Goal: Transaction & Acquisition: Purchase product/service

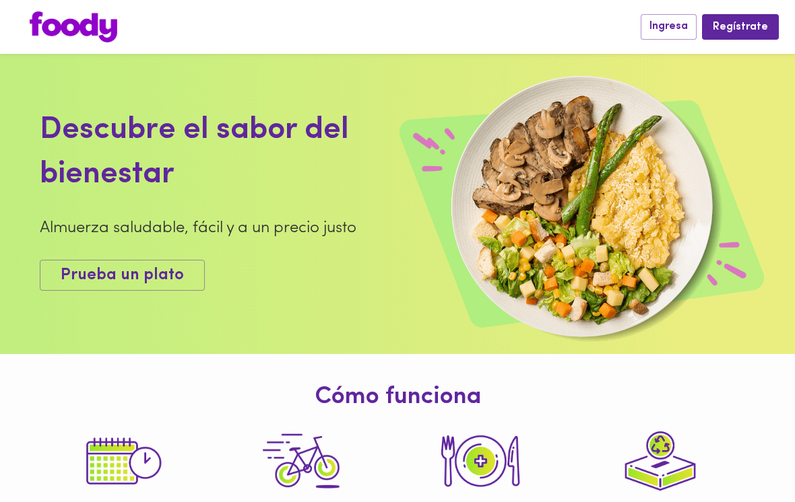
click at [665, 26] on span "Ingresa" at bounding box center [668, 26] width 38 height 13
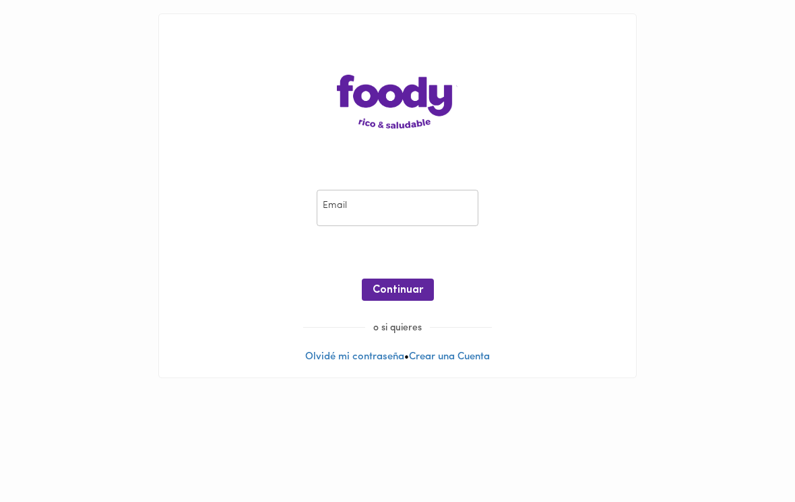
click at [359, 203] on input "email" at bounding box center [398, 208] width 162 height 37
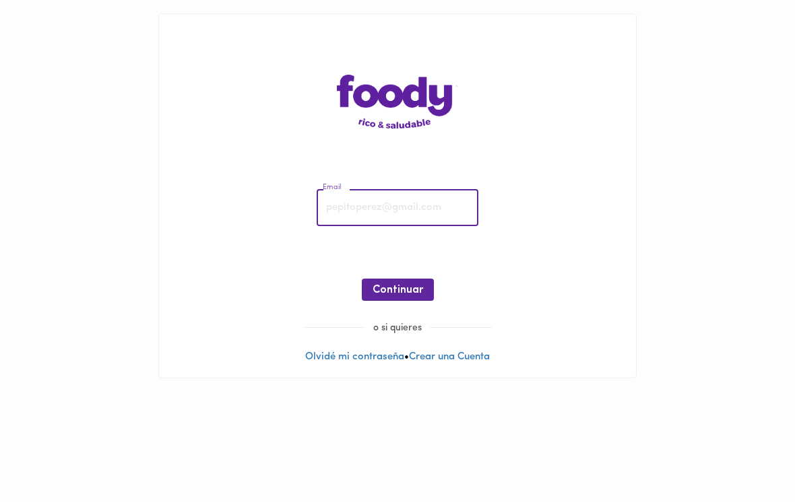
type input "[EMAIL_ADDRESS][DOMAIN_NAME]"
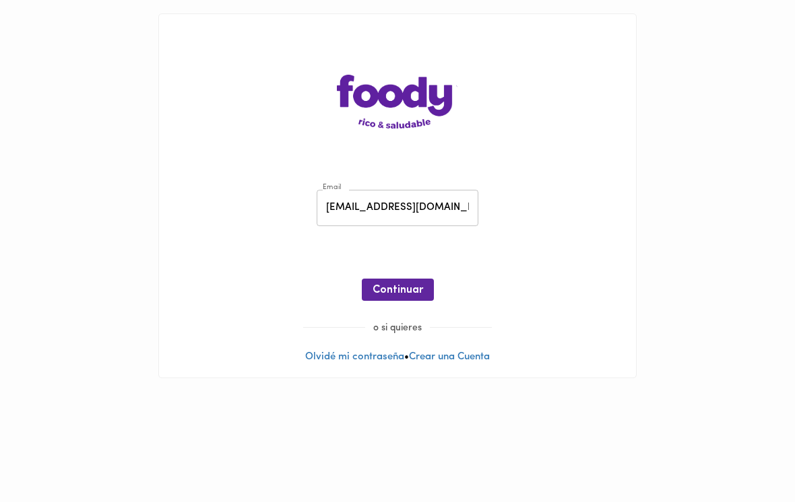
click at [389, 290] on span "Continuar" at bounding box center [397, 290] width 51 height 13
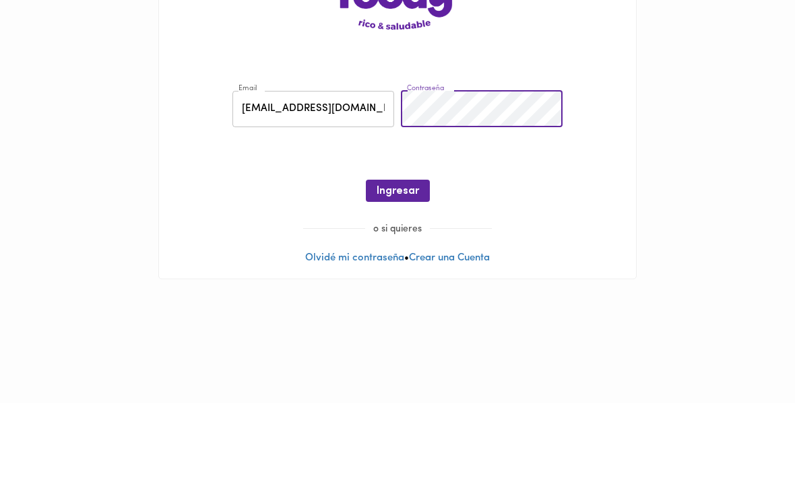
click at [378, 284] on span "Ingresar" at bounding box center [397, 290] width 42 height 13
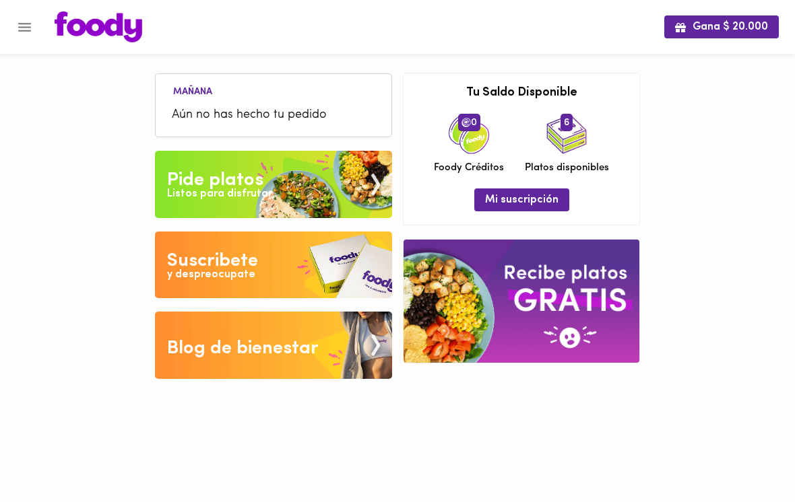
click at [193, 185] on div "Pide platos" at bounding box center [215, 180] width 96 height 27
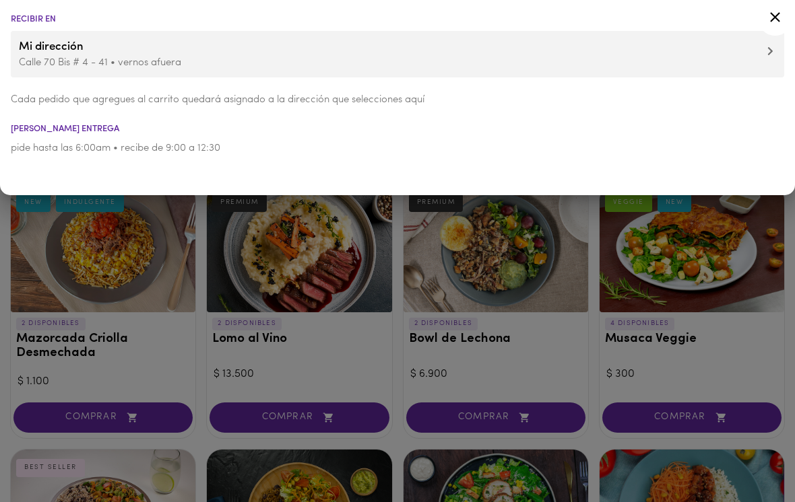
click at [115, 282] on div at bounding box center [397, 251] width 795 height 502
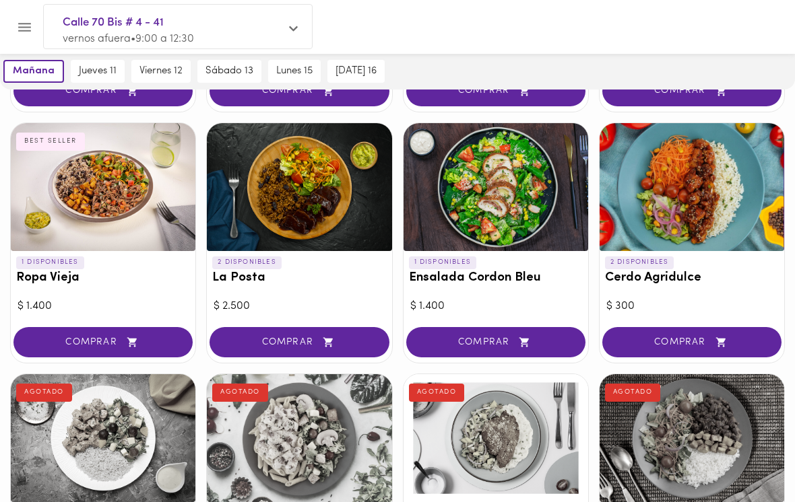
scroll to position [326, 0]
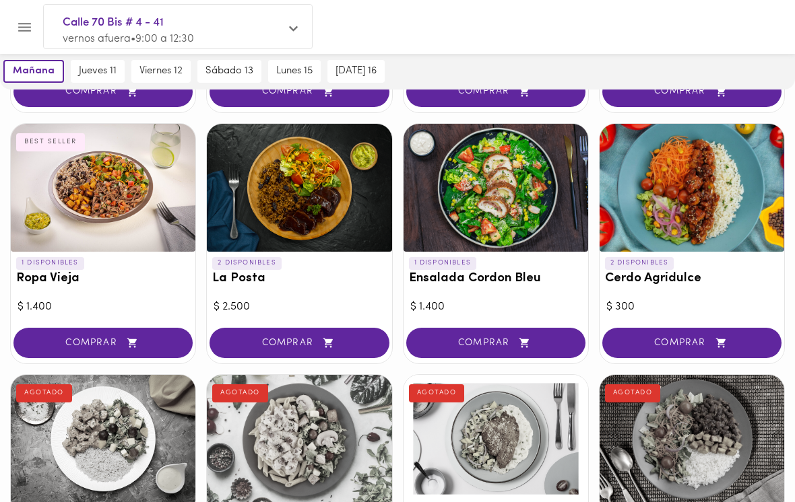
click at [245, 337] on span "COMPRAR" at bounding box center [298, 342] width 145 height 11
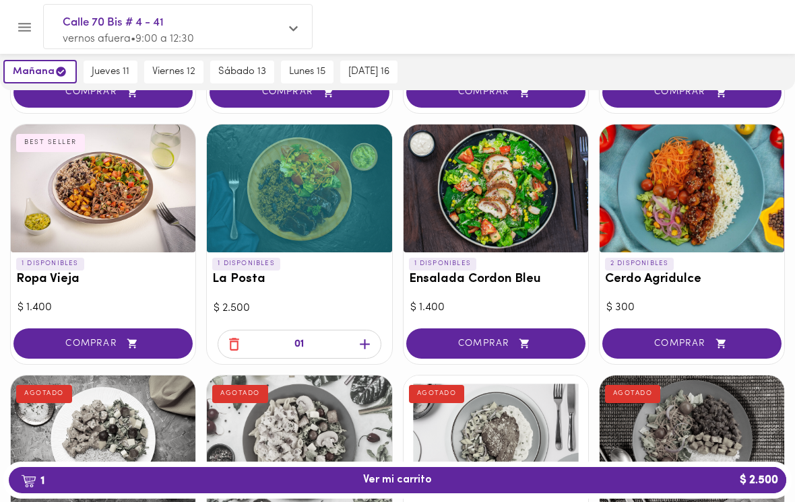
click at [106, 75] on span "jueves 11" at bounding box center [111, 72] width 38 height 12
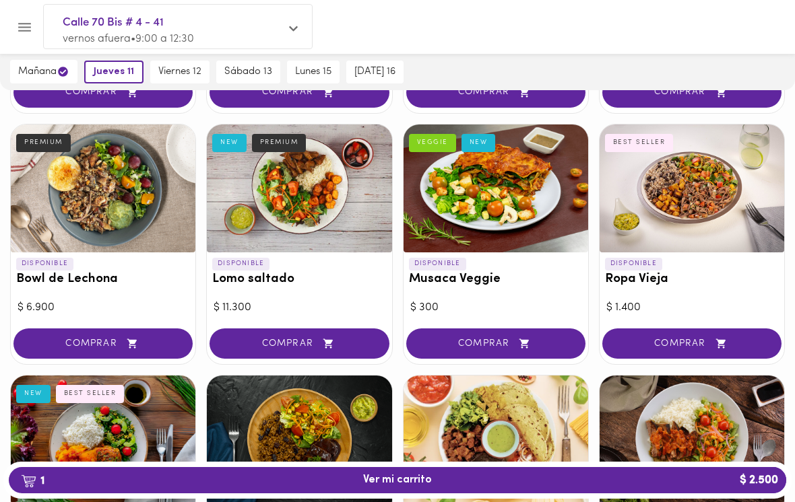
click at [106, 75] on span "jueves 11" at bounding box center [114, 72] width 40 height 12
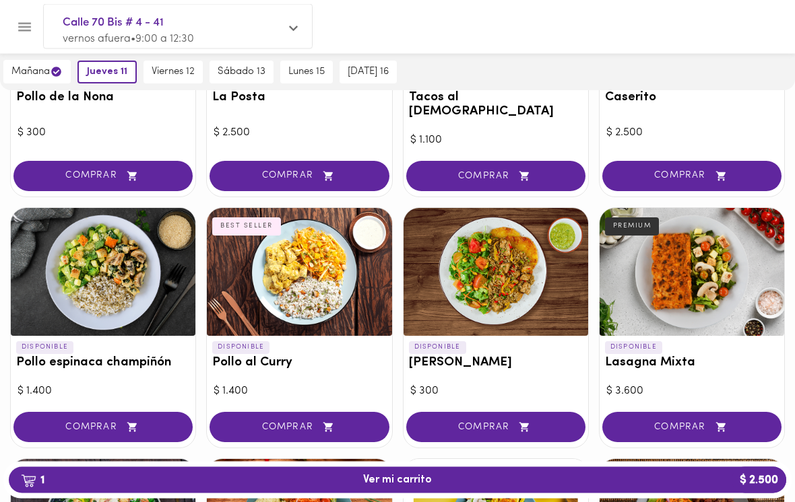
scroll to position [759, 0]
click at [253, 422] on span "COMPRAR" at bounding box center [298, 427] width 145 height 11
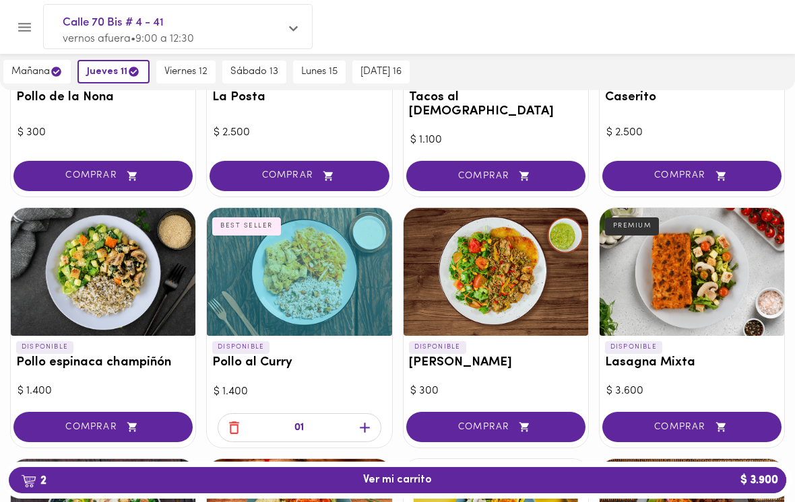
click at [334, 487] on span "2 Ver mi carrito $ 3.900" at bounding box center [398, 480] width 756 height 13
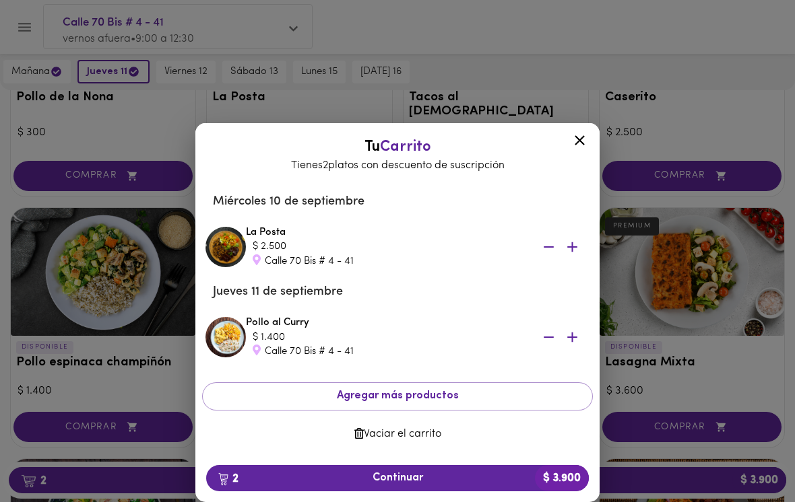
click at [291, 485] on span "2 Continuar $ 3.900" at bounding box center [397, 478] width 361 height 13
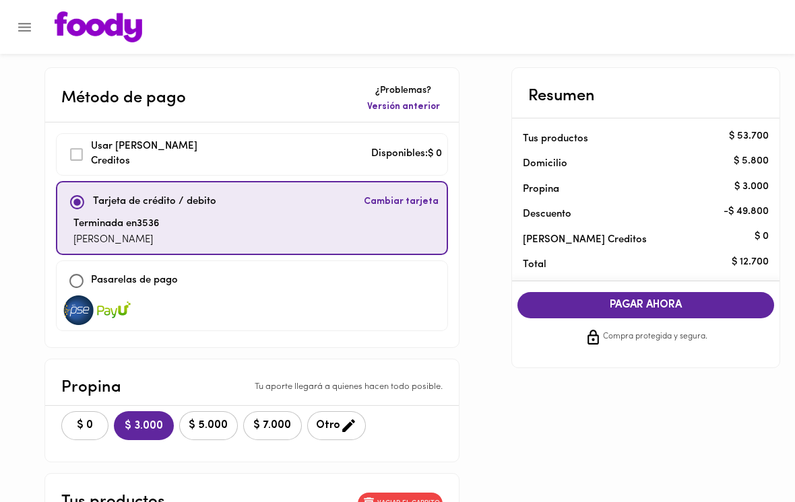
click at [92, 424] on span "$ 0" at bounding box center [85, 426] width 30 height 13
click at [564, 299] on span "PAGAR AHORA" at bounding box center [646, 305] width 230 height 13
